Goal: Task Accomplishment & Management: Manage account settings

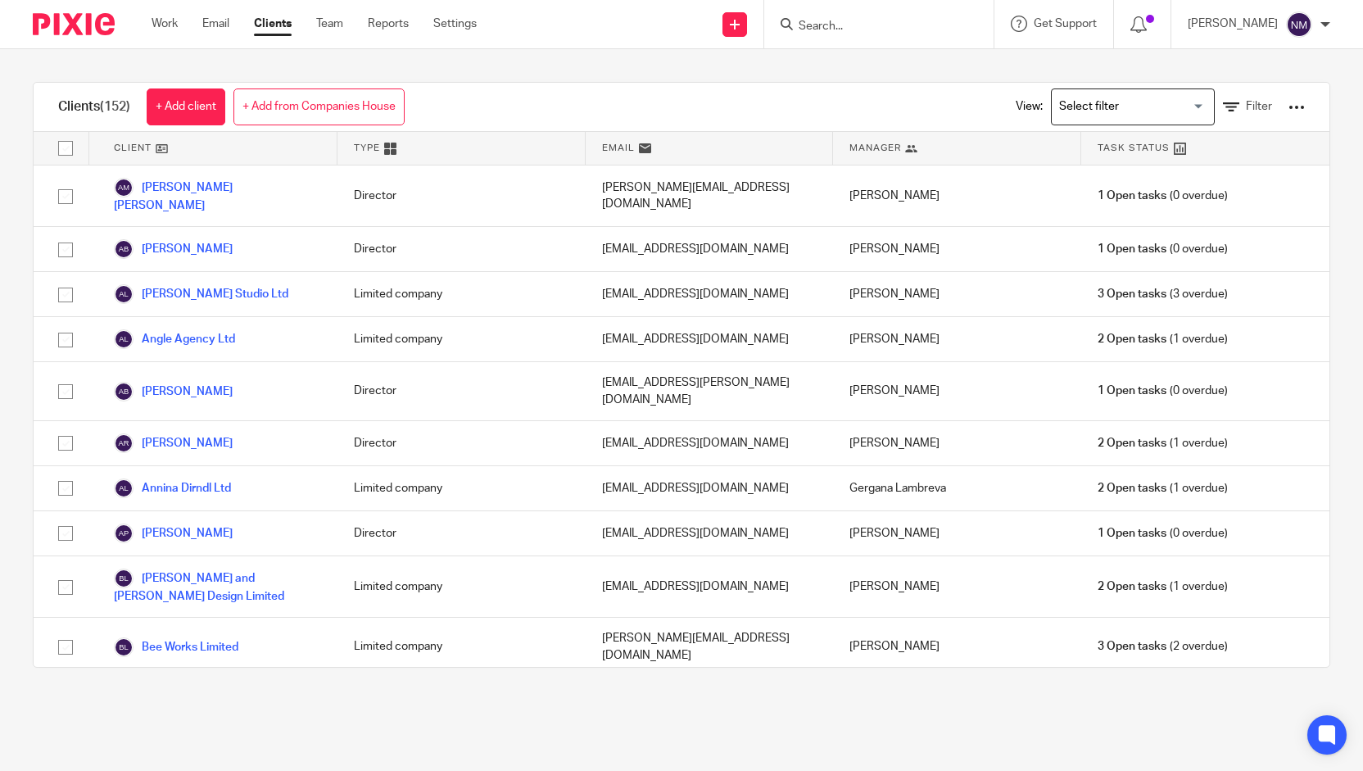
click at [823, 25] on input "Search" at bounding box center [870, 27] width 147 height 15
type input "turn"
click at [865, 57] on link at bounding box center [895, 64] width 203 height 25
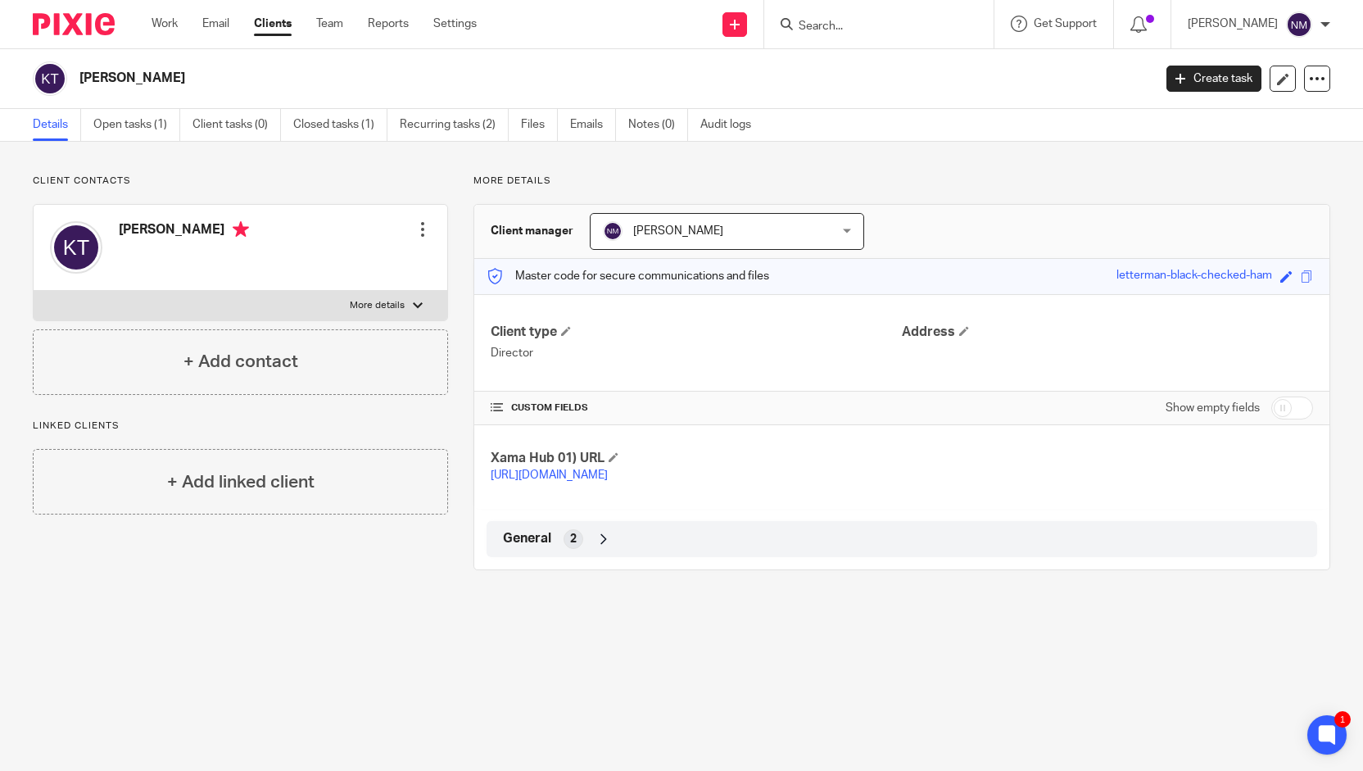
click at [1282, 393] on div "Show empty fields" at bounding box center [1238, 407] width 147 height 33
click at [1276, 410] on input "checkbox" at bounding box center [1292, 407] width 42 height 23
checkbox input "true"
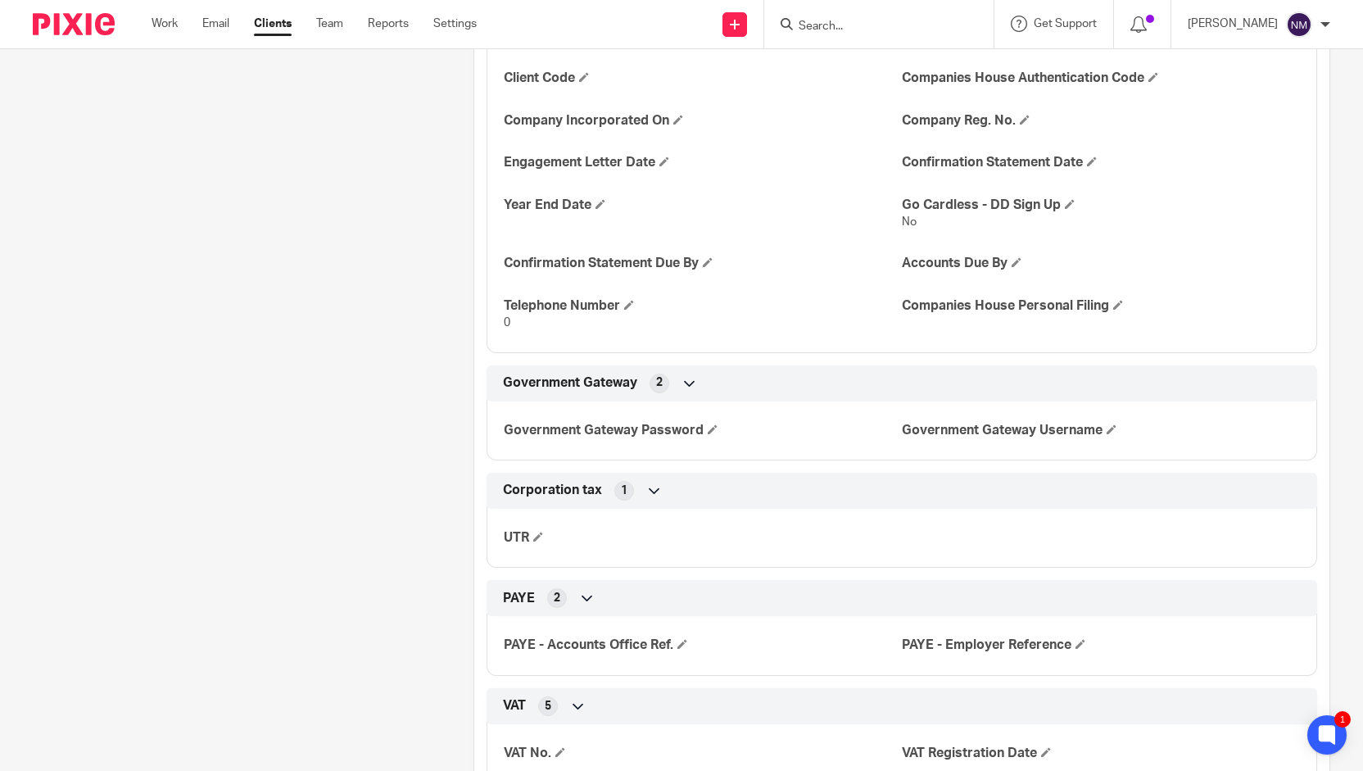
scroll to position [655, 0]
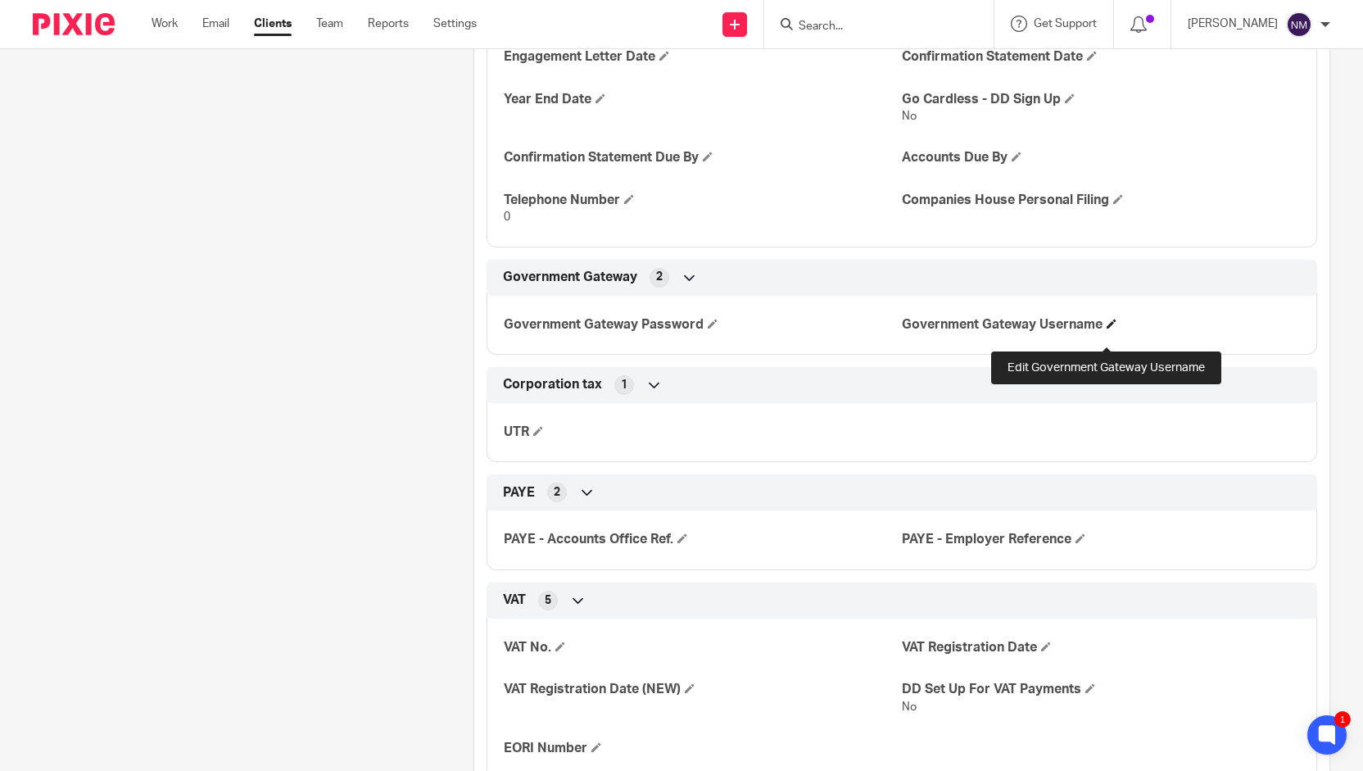
click at [1106, 328] on span at bounding box center [1111, 324] width 10 height 10
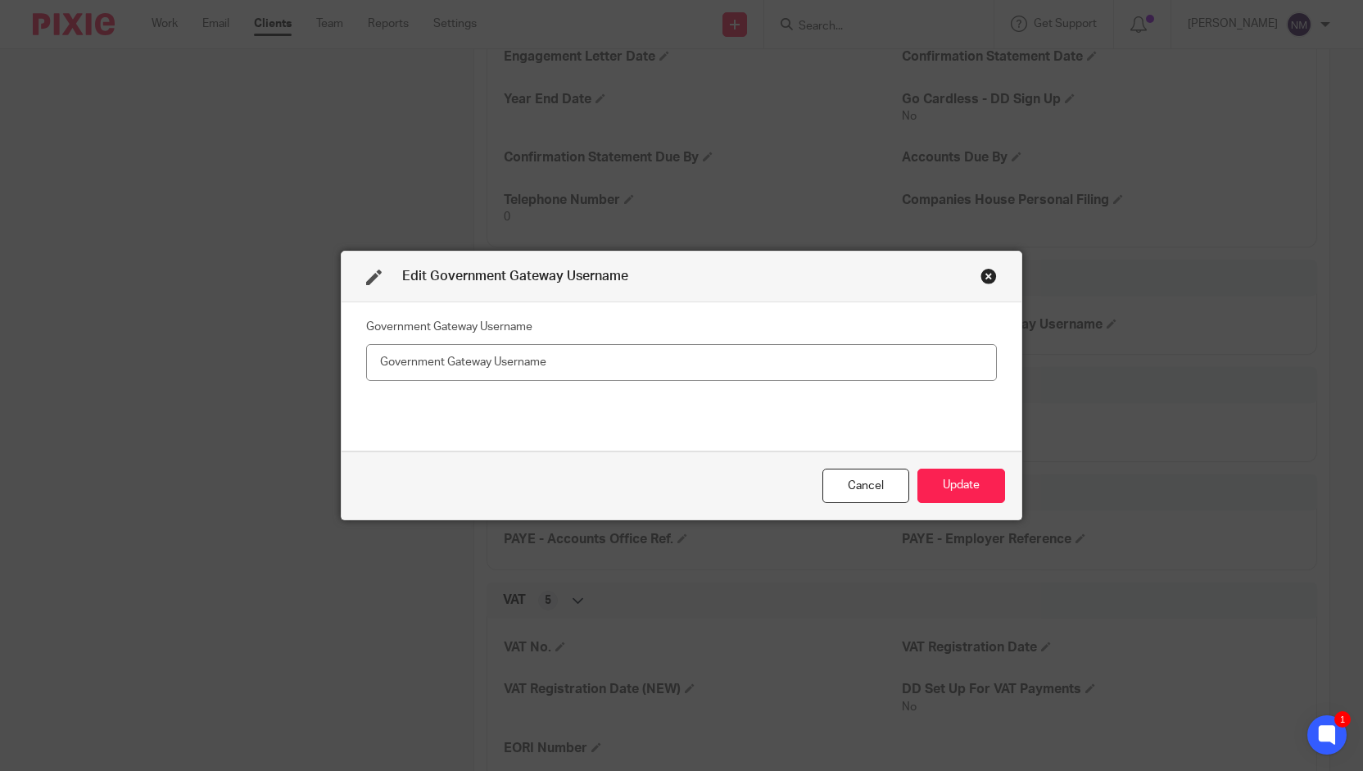
click at [814, 363] on input "text" at bounding box center [681, 362] width 631 height 37
type input "70 39 54 08 79 86"
click at [934, 484] on button "Update" at bounding box center [961, 485] width 88 height 35
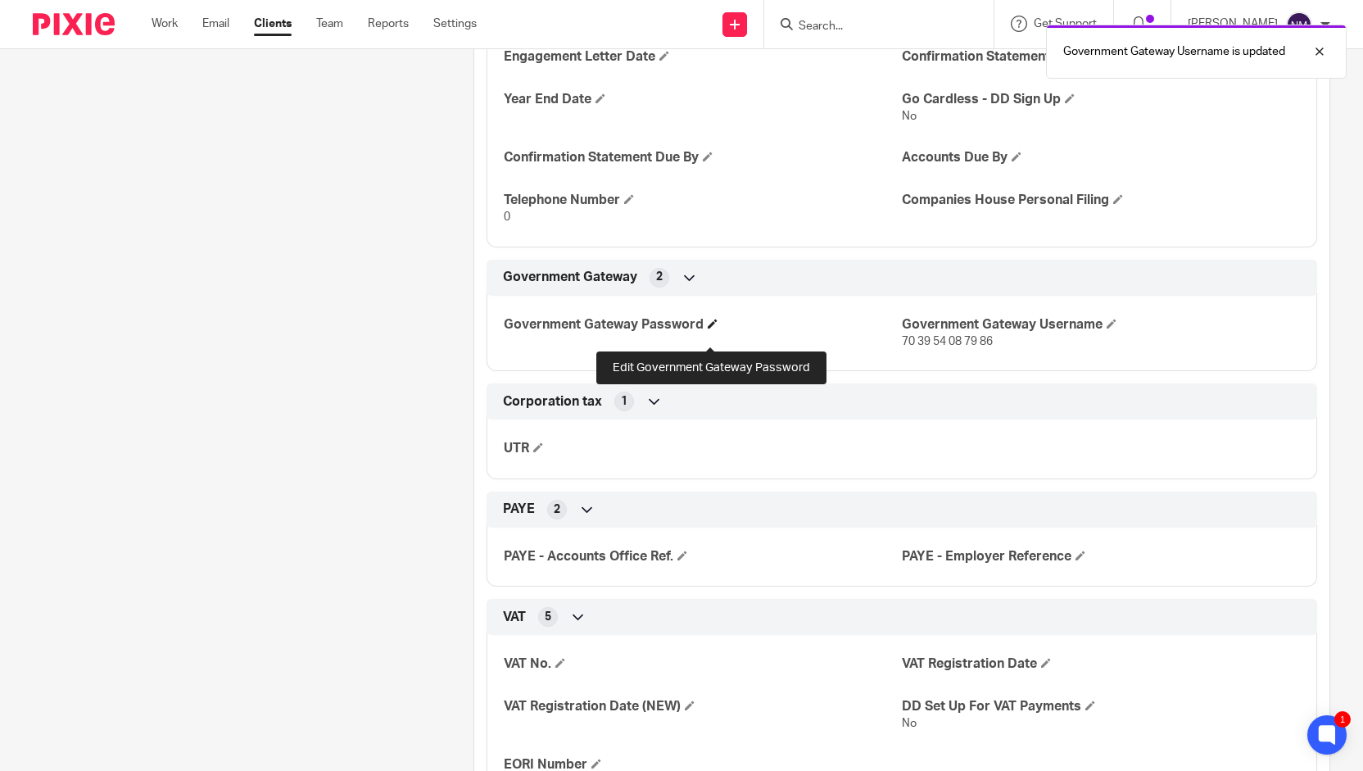
click at [708, 328] on span at bounding box center [713, 324] width 10 height 10
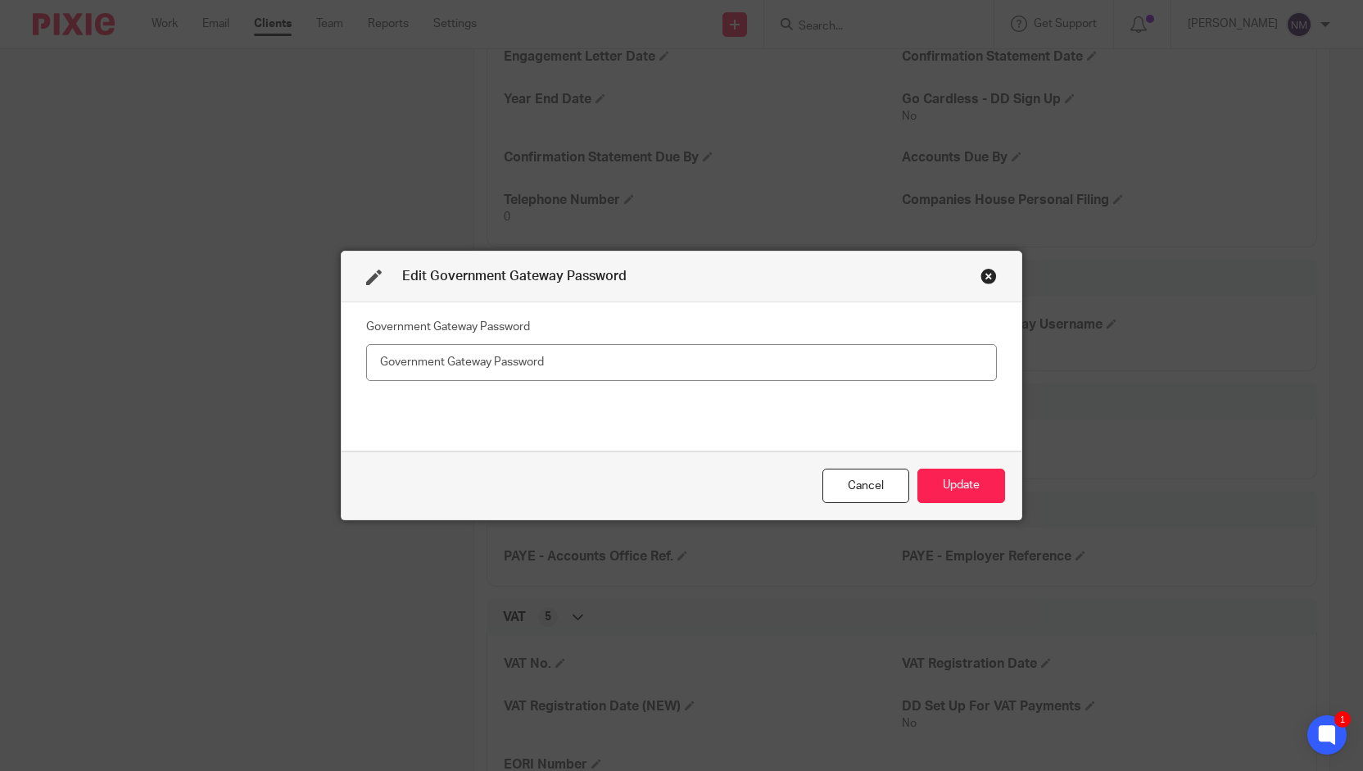
click at [490, 368] on input "text" at bounding box center [681, 362] width 631 height 37
type input "M23gttFX9f/&#fz"
click at [948, 481] on button "Update" at bounding box center [961, 485] width 88 height 35
